Goal: Use online tool/utility: Utilize a website feature to perform a specific function

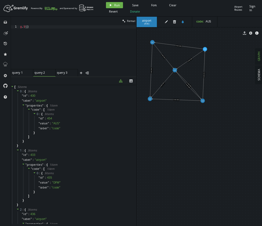
scroll to position [0, 10]
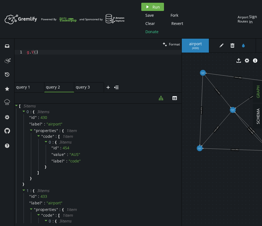
click at [41, 52] on div "g . V ( )" at bounding box center [104, 71] width 156 height 42
click at [157, 3] on button "play Run" at bounding box center [152, 7] width 23 height 8
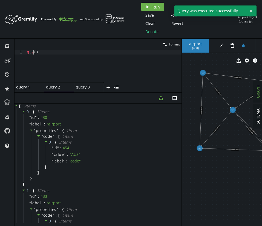
click at [33, 53] on div "g . V ( )" at bounding box center [104, 71] width 156 height 42
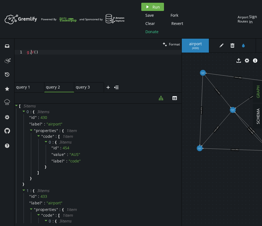
click at [31, 53] on div "g . V ( )" at bounding box center [104, 71] width 156 height 42
type textarea "g.addV('airport)"
click at [160, 7] on button "play Run" at bounding box center [152, 7] width 23 height 8
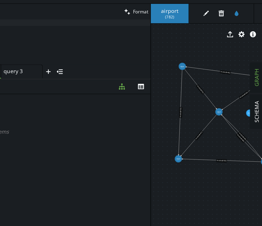
drag, startPoint x: 251, startPoint y: 121, endPoint x: 251, endPoint y: 117, distance: 3.9
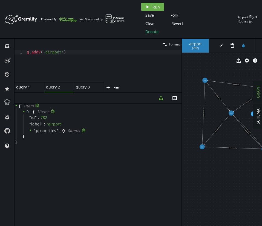
click at [29, 129] on icon at bounding box center [31, 130] width 4 height 4
drag, startPoint x: 235, startPoint y: 132, endPoint x: 179, endPoint y: 131, distance: 56.4
click at [174, 131] on div "clean Format g.addV('airport) 1 g . addV ( 'airport' ) XXXXXXXXXXXXXXXXXXXXXXXX…" at bounding box center [138, 132] width 247 height 187
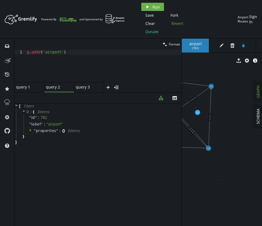
click at [171, 24] on span "Revert" at bounding box center [177, 23] width 12 height 5
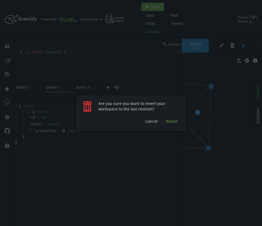
click at [167, 124] on button "Revert" at bounding box center [171, 121] width 17 height 8
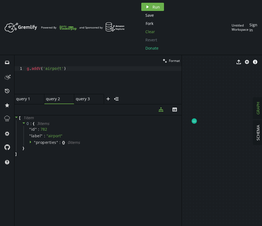
click at [146, 29] on span "Clear" at bounding box center [150, 31] width 10 height 5
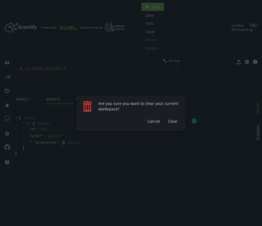
click at [164, 120] on div "Clear Cancel" at bounding box center [131, 121] width 99 height 8
click at [169, 120] on span "Clear" at bounding box center [173, 121] width 10 height 5
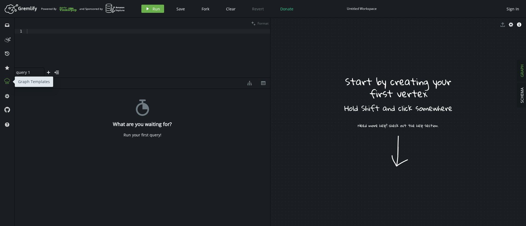
click at [9, 80] on icon at bounding box center [7, 81] width 7 height 7
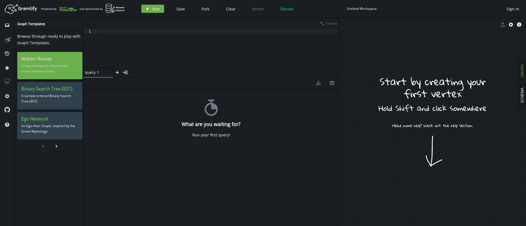
click at [45, 65] on p "A map of airports and possible routes between them" at bounding box center [49, 69] width 57 height 14
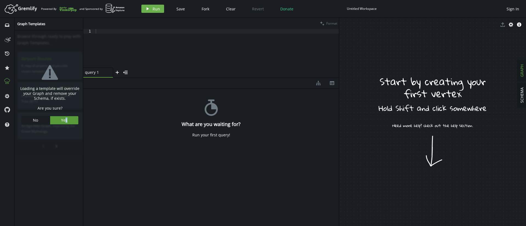
drag, startPoint x: 63, startPoint y: 114, endPoint x: 65, endPoint y: 122, distance: 8.2
click at [65, 122] on div "warning-sign Loading a template will override your Graph and remove your Schema…" at bounding box center [50, 93] width 68 height 123
click at [65, 122] on span "Yes" at bounding box center [64, 120] width 6 height 5
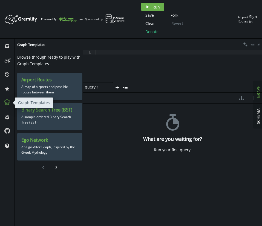
click at [6, 102] on icon at bounding box center [7, 102] width 7 height 7
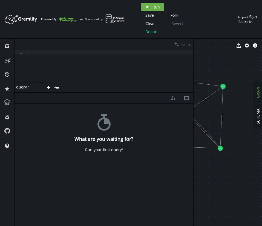
scroll to position [0, 0]
click at [57, 50] on div at bounding box center [110, 71] width 168 height 42
type textarea "g.addV('airport').property('code','BNG')"
click at [156, 6] on span "Run" at bounding box center [155, 6] width 7 height 5
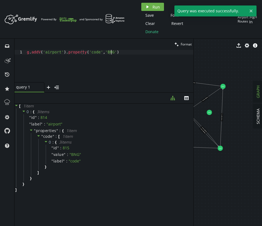
click at [119, 55] on div "g . [GEOGRAPHIC_DATA] ( 'airport' ) . property ( 'code' , 'BNG' )" at bounding box center [110, 71] width 168 height 42
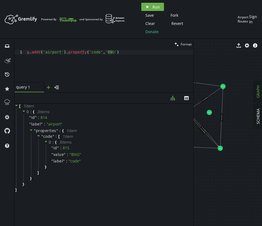
click at [50, 86] on icon "plus" at bounding box center [48, 87] width 4 height 4
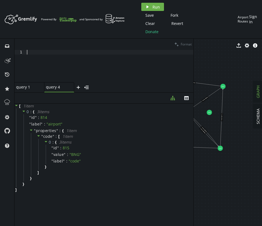
scroll to position [0, 0]
click at [57, 55] on div at bounding box center [110, 71] width 168 height 42
type textarea "G"
click at [174, 117] on text "route (811)" at bounding box center [222, 117] width 2 height 7
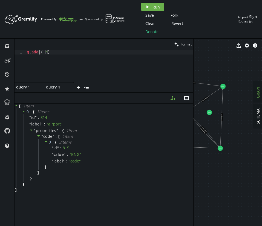
click at [39, 54] on div "g . addE ( '' )" at bounding box center [110, 71] width 168 height 42
click at [144, 5] on button "play Run" at bounding box center [152, 7] width 23 height 8
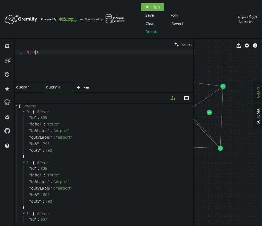
click at [36, 52] on div "g . E ( )" at bounding box center [110, 71] width 168 height 42
click at [32, 53] on div "g . E ( 'route' ) ." at bounding box center [110, 71] width 168 height 42
type textarea "g.addE('route').from(g.V('airport').hasId()"
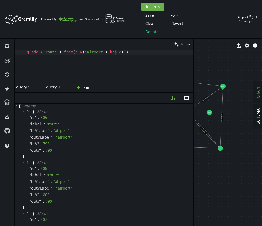
click at [77, 86] on icon "plus" at bounding box center [78, 87] width 4 height 4
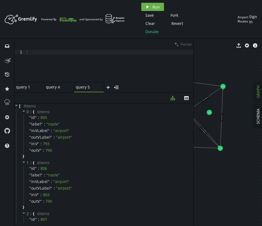
scroll to position [0, 0]
click at [33, 52] on div at bounding box center [110, 71] width 168 height 42
click at [149, 5] on button "play Run" at bounding box center [152, 7] width 23 height 8
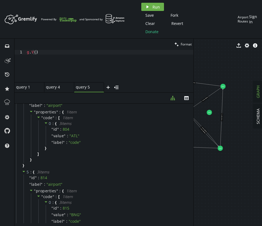
scroll to position [363, 0]
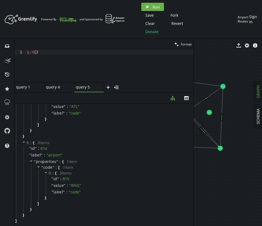
click at [53, 83] on div "query 4 small-cross" at bounding box center [59, 87] width 30 height 10
click at [115, 53] on div "g . [GEOGRAPHIC_DATA] ( 'route' ) . from ( g . V ( 'airport' ) . hasId ( ))" at bounding box center [110, 71] width 168 height 42
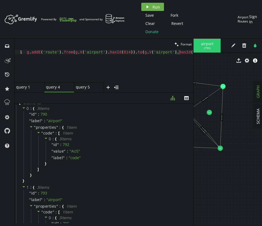
scroll to position [0, 0]
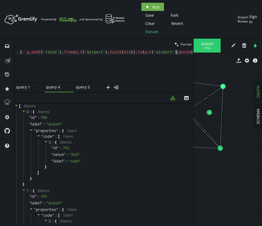
click at [174, 54] on div "g . [GEOGRAPHIC_DATA] ( 'route' ) . from ( g . V ( 'airport' ) . hasId ( 814 ))…" at bounding box center [110, 71] width 168 height 42
type textarea "g.addE('route').from(g.V('airport').hasId(814)).to(g.V('airport').hasId(790))"
click at [153, 5] on span "Run" at bounding box center [155, 6] width 7 height 5
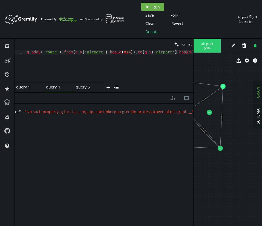
scroll to position [0, 10]
click at [108, 88] on icon "plus" at bounding box center [108, 87] width 4 height 4
